Goal: Task Accomplishment & Management: Use online tool/utility

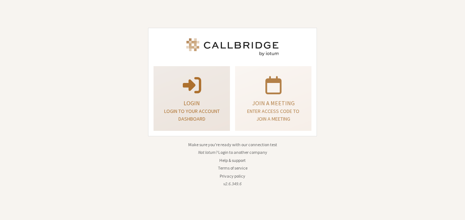
click at [208, 117] on p "Login to your account dashboard" at bounding box center [192, 114] width 58 height 15
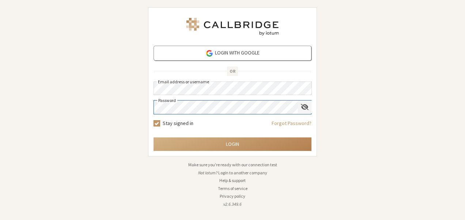
click at [301, 106] on span "Show password" at bounding box center [305, 106] width 8 height 7
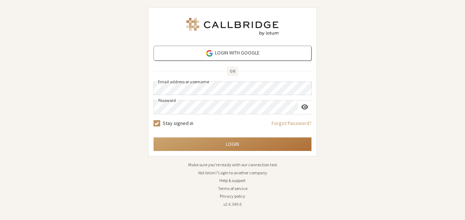
click at [243, 139] on button "Login" at bounding box center [232, 144] width 158 height 14
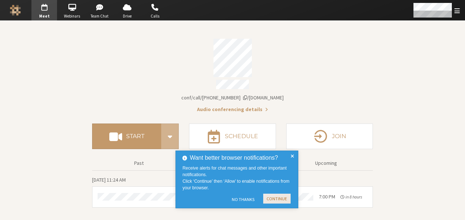
click at [278, 201] on button "Continue" at bounding box center [276, 199] width 27 height 10
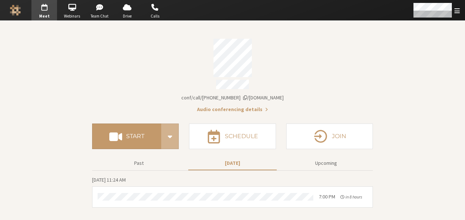
click at [297, 54] on div "Account details" at bounding box center [232, 58] width 280 height 38
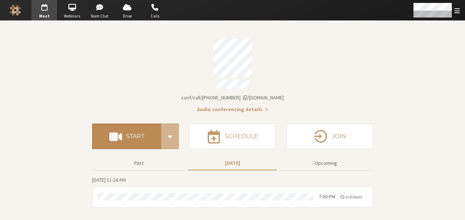
click at [120, 143] on button "Start" at bounding box center [126, 136] width 69 height 26
click at [133, 123] on button "Start" at bounding box center [126, 136] width 69 height 26
click at [129, 139] on button "Start" at bounding box center [126, 136] width 69 height 26
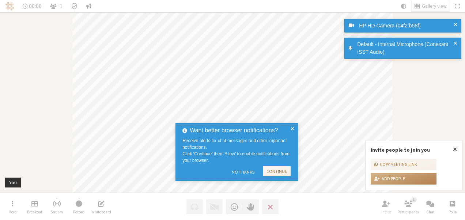
click at [246, 172] on button "No Thanks" at bounding box center [243, 172] width 30 height 12
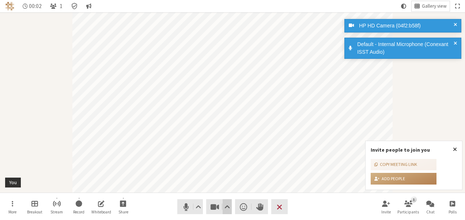
click at [226, 208] on span "Video setting" at bounding box center [226, 207] width 5 height 10
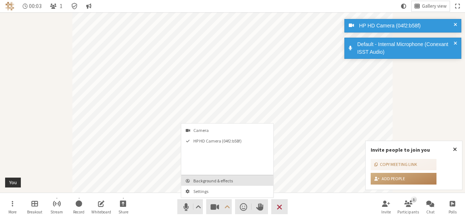
click at [212, 175] on button "Background & effects" at bounding box center [227, 180] width 92 height 11
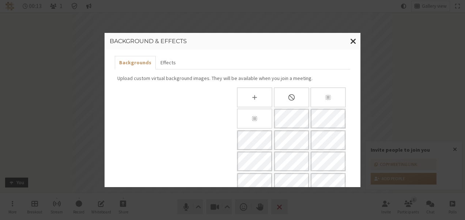
scroll to position [4, 0]
click at [351, 44] on span "Close modal" at bounding box center [353, 41] width 6 height 9
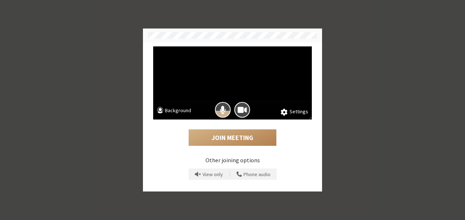
click at [181, 115] on button "Background" at bounding box center [174, 111] width 34 height 9
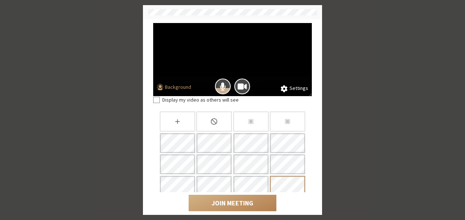
click at [333, 92] on div "Settings Background Display my video as others will see Join Meeting" at bounding box center [232, 110] width 465 height 220
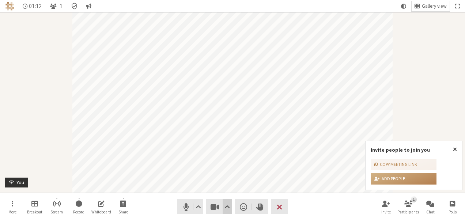
click at [230, 202] on button "Video setting" at bounding box center [226, 206] width 9 height 15
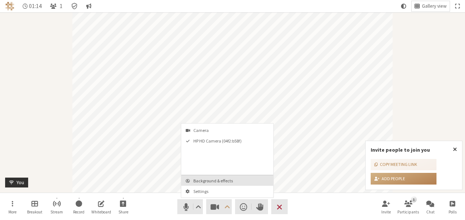
click at [221, 180] on span "Background & effects" at bounding box center [231, 180] width 77 height 5
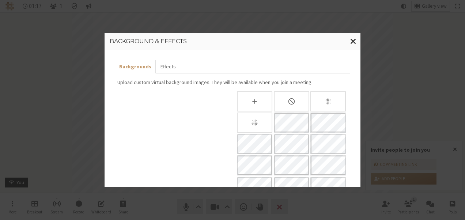
click at [287, 102] on icon "None" at bounding box center [291, 102] width 8 height 8
click at [352, 41] on span "Close modal" at bounding box center [353, 41] width 6 height 9
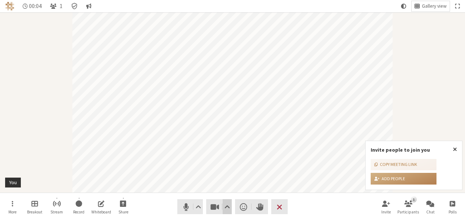
click at [230, 206] on button "Video setting" at bounding box center [226, 206] width 9 height 15
click at [225, 211] on button "Video setting" at bounding box center [226, 206] width 9 height 15
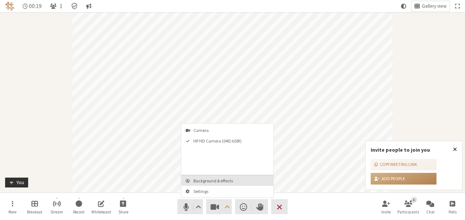
click at [217, 180] on span "Background & effects" at bounding box center [231, 180] width 77 height 5
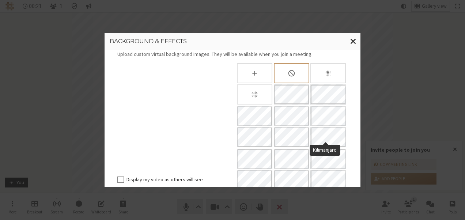
scroll to position [40, 0]
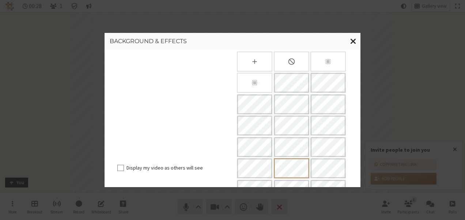
click at [353, 41] on span "Close modal" at bounding box center [353, 41] width 6 height 9
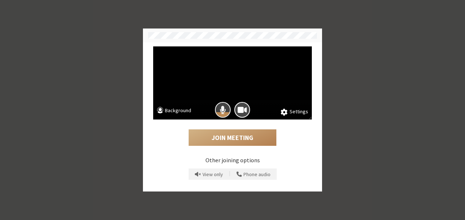
click at [224, 109] on span "Mic is on" at bounding box center [222, 110] width 6 height 10
click at [169, 112] on button "Background" at bounding box center [174, 111] width 34 height 9
